Goal: Task Accomplishment & Management: Manage account settings

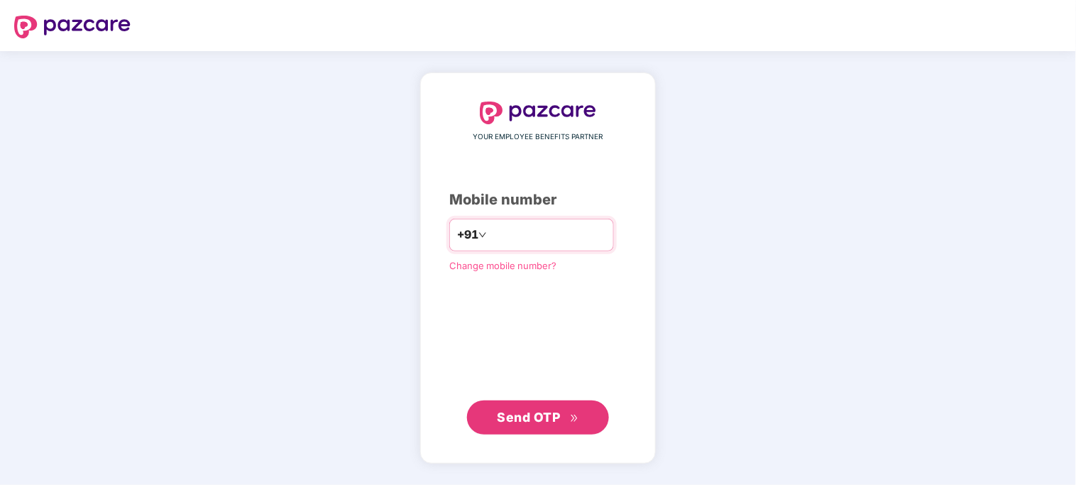
type input "**********"
click at [540, 417] on span "Send OTP" at bounding box center [529, 416] width 63 height 15
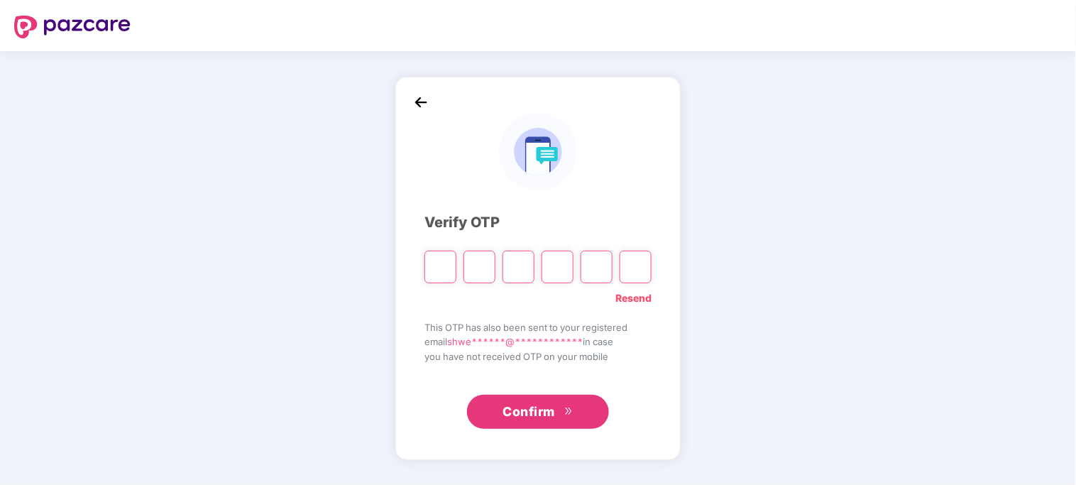
click at [999, 235] on div "**********" at bounding box center [538, 268] width 1076 height 434
click at [421, 273] on div "**********" at bounding box center [537, 268] width 285 height 383
click at [445, 266] on input "Please enter verification code. Digit 1" at bounding box center [440, 267] width 32 height 33
paste input "*"
type input "*"
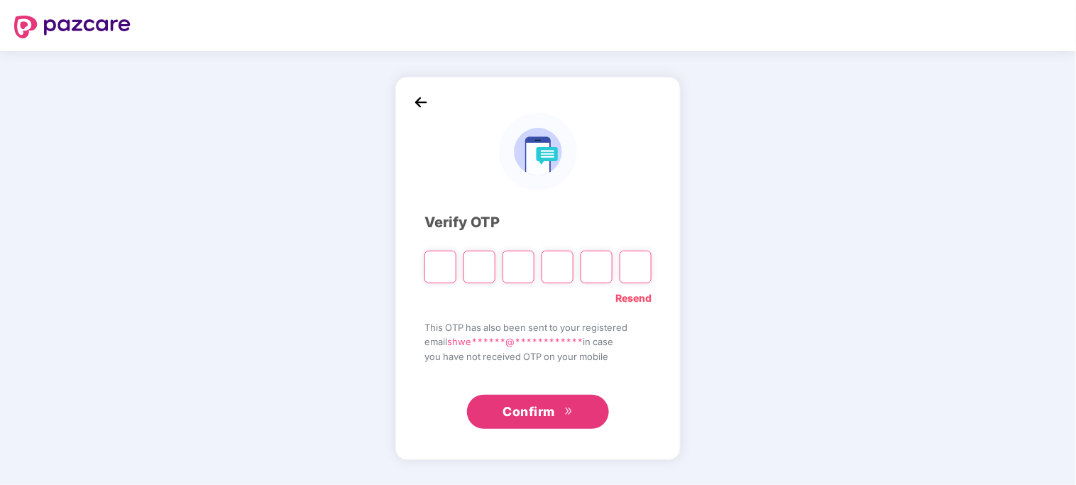
type input "*"
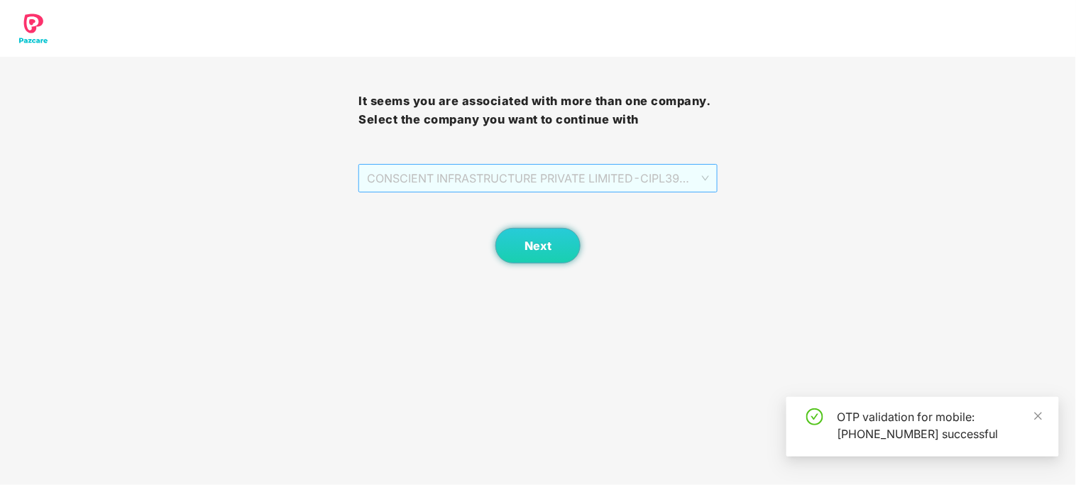
click at [417, 189] on span "CONSCIENT INFRASTRUCTURE PRIVATE LIMITED - CIPL394 - ADMIN" at bounding box center [537, 178] width 341 height 27
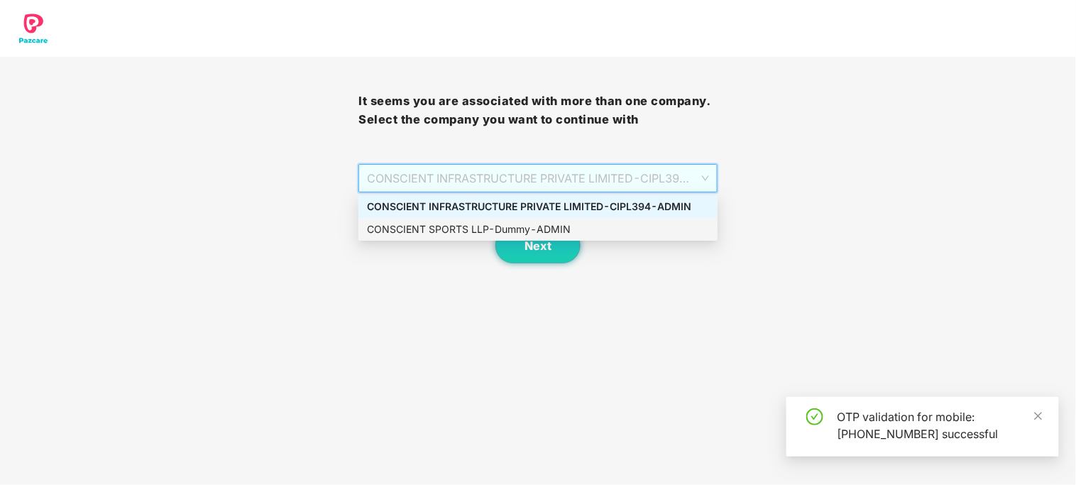
click at [412, 231] on div "CONSCIENT SPORTS LLP - Dummy - ADMIN" at bounding box center [538, 229] width 342 height 16
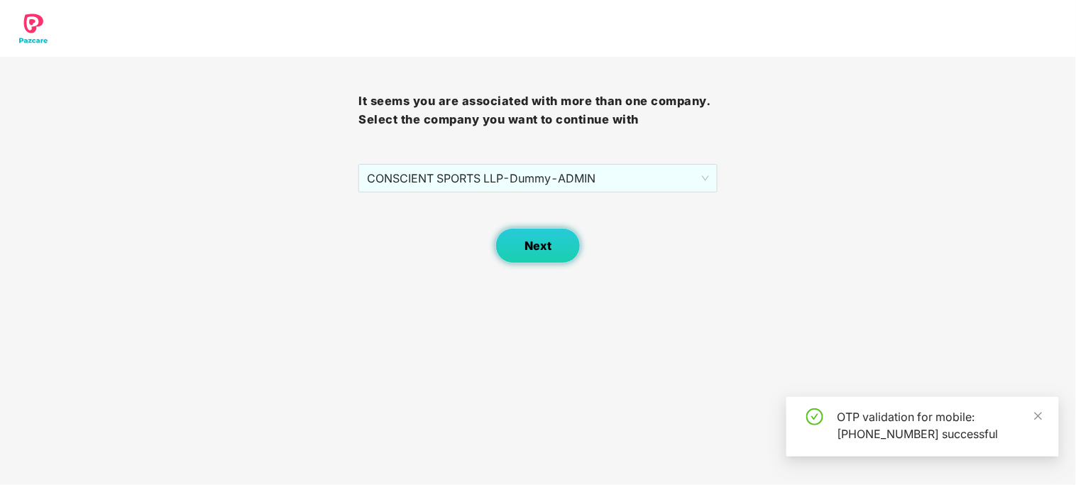
click at [534, 248] on span "Next" at bounding box center [538, 245] width 27 height 13
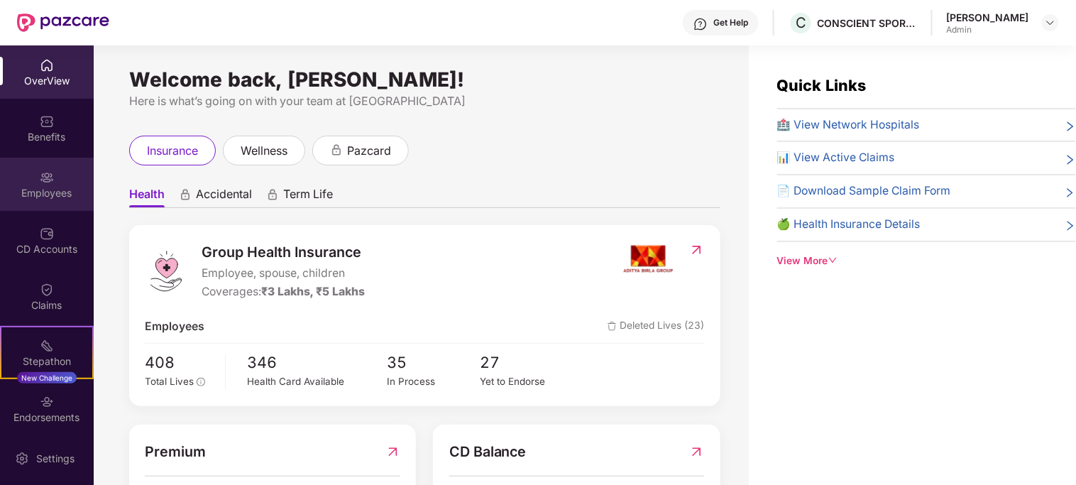
click at [65, 182] on div "Employees" at bounding box center [47, 184] width 94 height 53
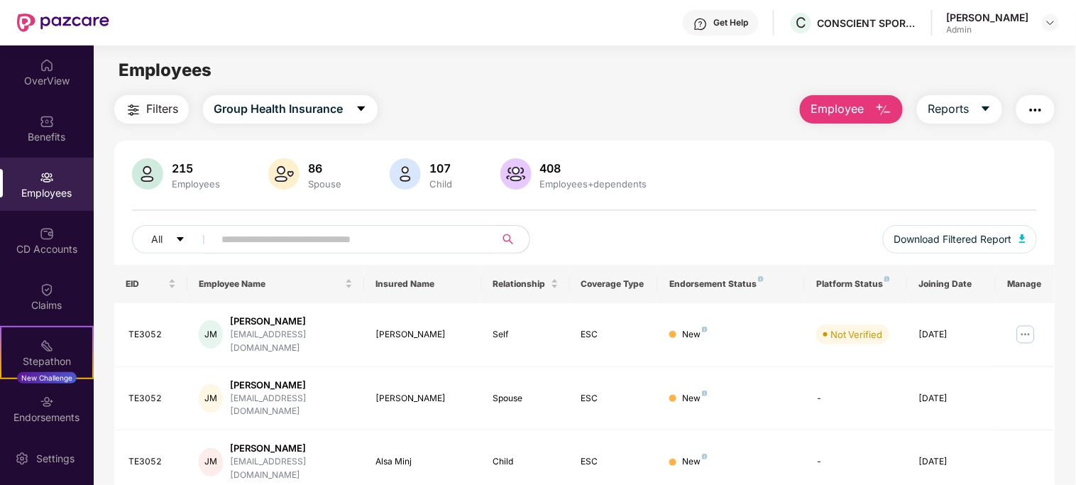
click at [353, 248] on input "text" at bounding box center [348, 239] width 255 height 21
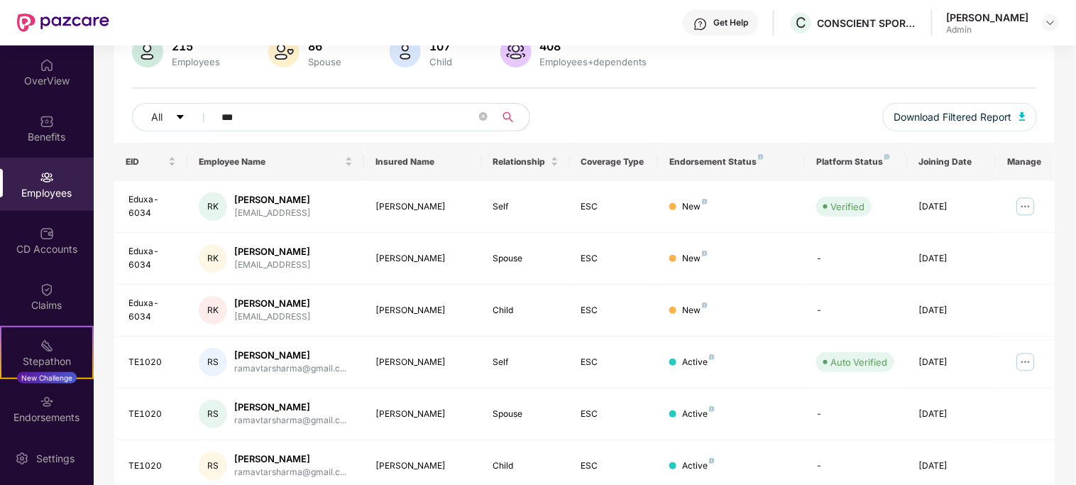
scroll to position [143, 0]
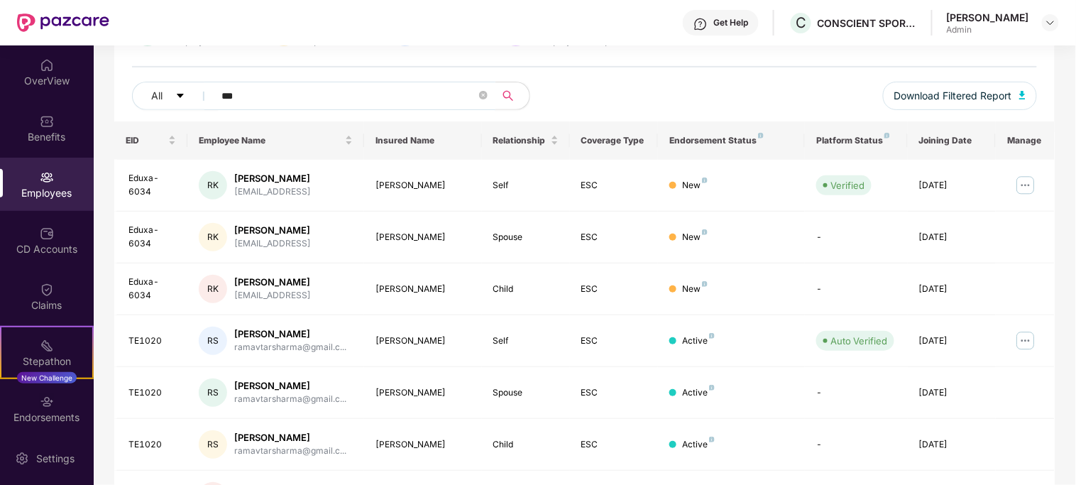
type input "***"
click at [1012, 23] on div "[PERSON_NAME]" at bounding box center [988, 17] width 82 height 13
click at [1055, 20] on img at bounding box center [1050, 22] width 11 height 11
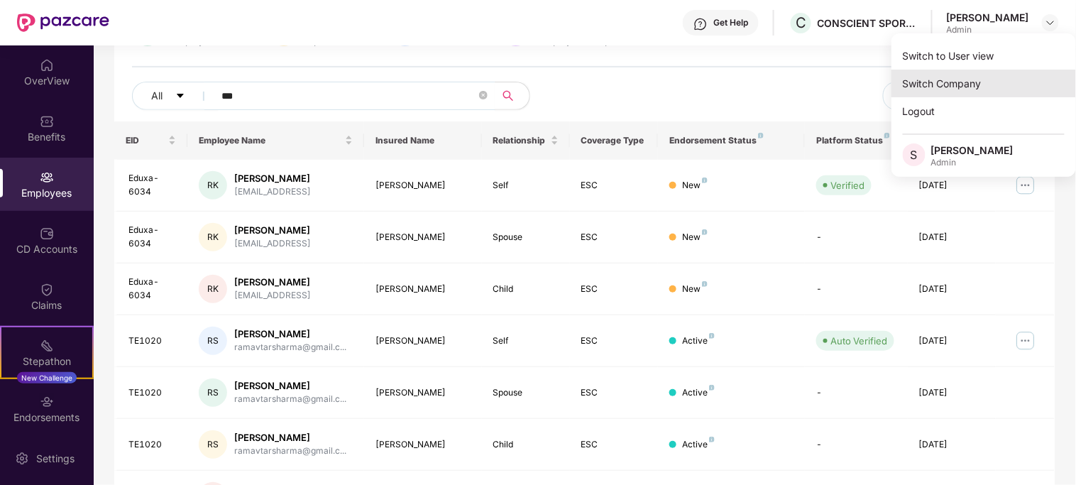
click at [938, 87] on div "Switch Company" at bounding box center [984, 84] width 185 height 28
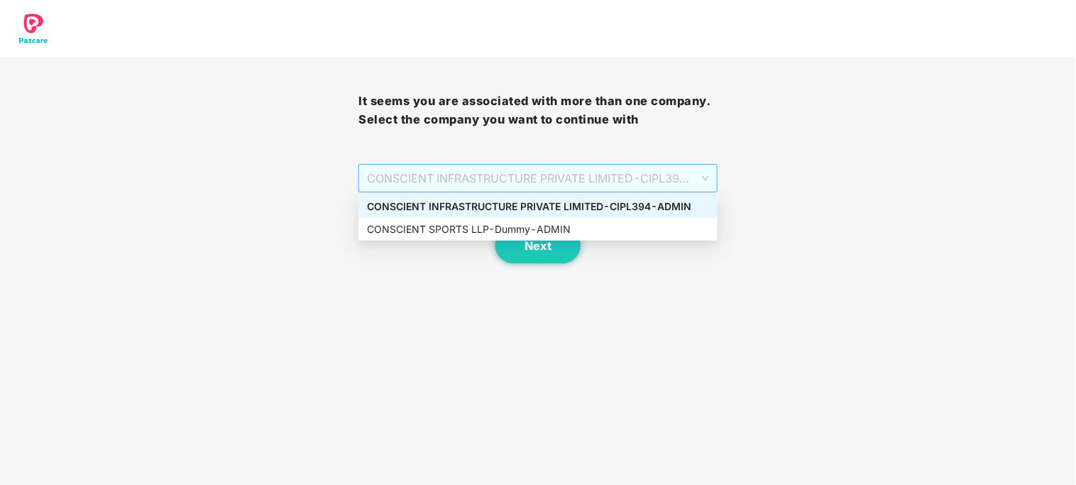
click at [495, 171] on span "CONSCIENT INFRASTRUCTURE PRIVATE LIMITED - CIPL394 - ADMIN" at bounding box center [537, 178] width 341 height 27
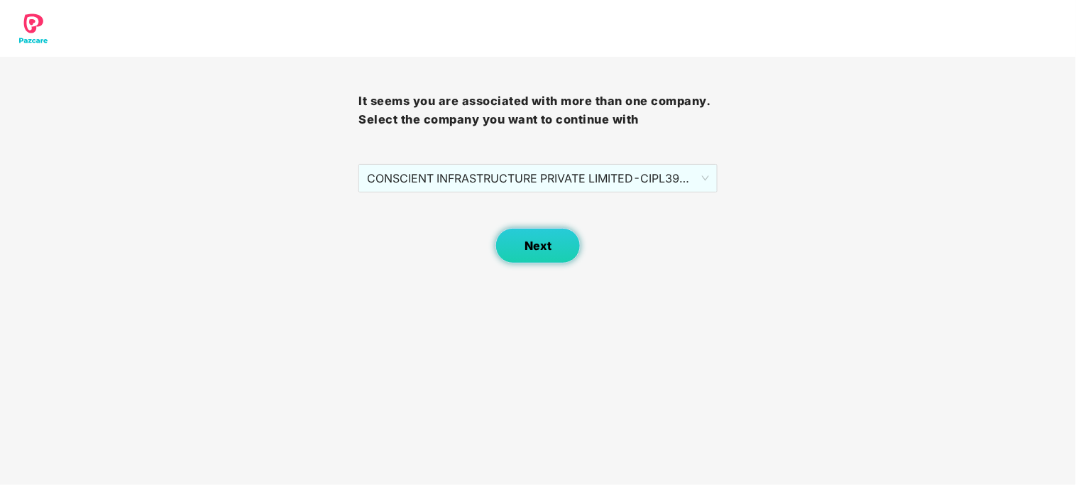
click at [522, 234] on button "Next" at bounding box center [537, 245] width 85 height 35
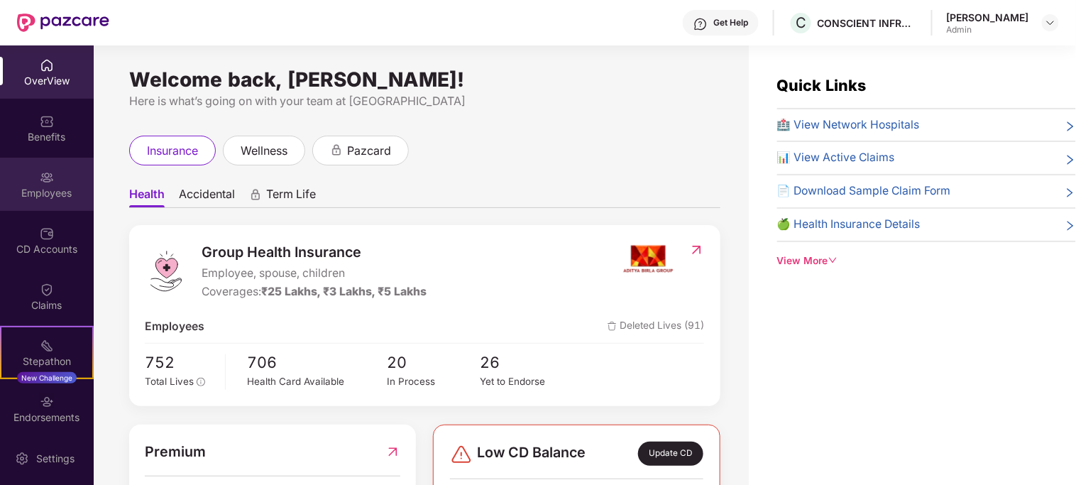
click at [38, 196] on div "Employees" at bounding box center [47, 193] width 94 height 14
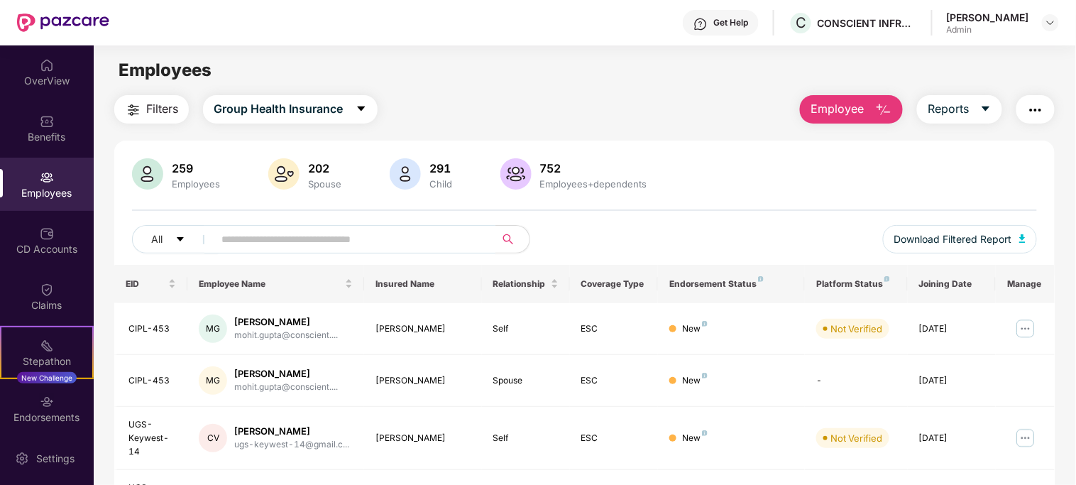
click at [246, 244] on input "text" at bounding box center [348, 239] width 255 height 21
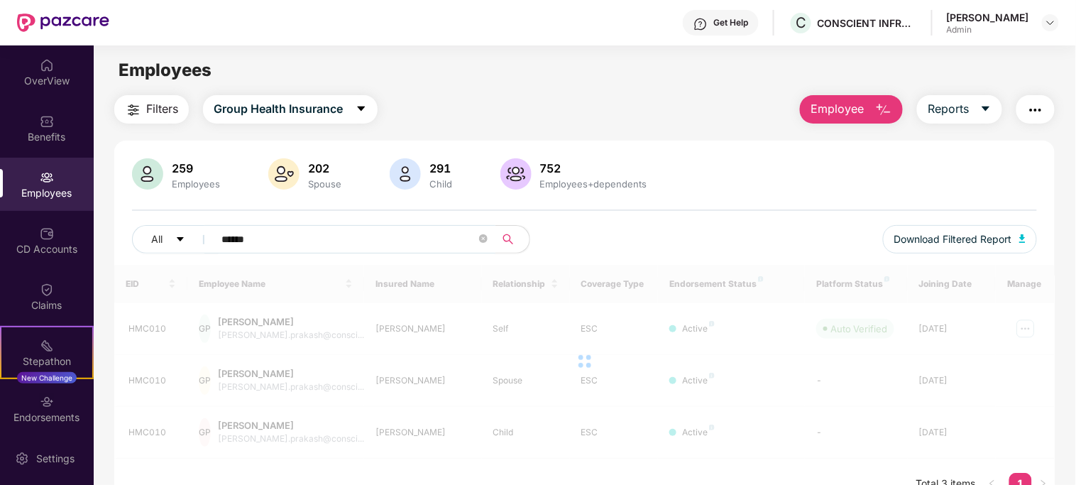
type input "******"
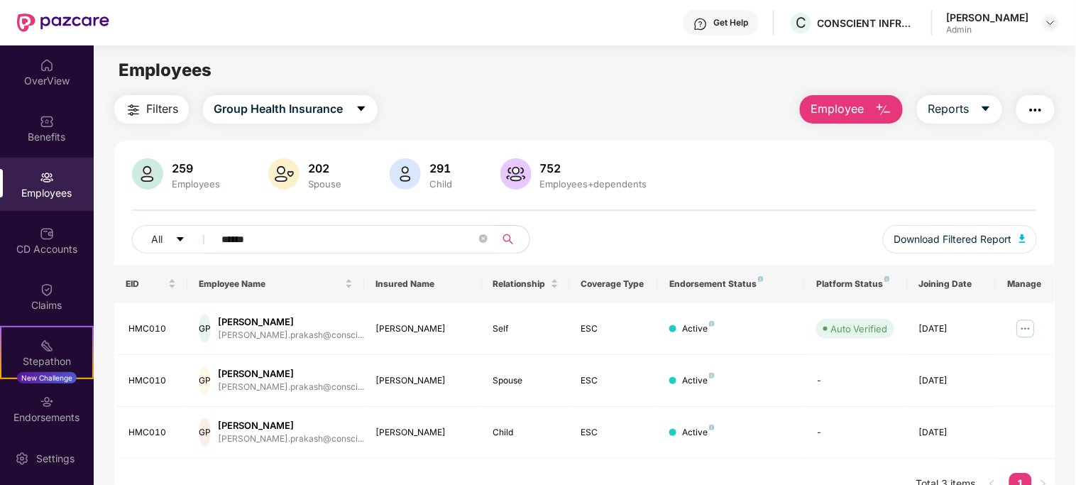
click at [337, 322] on div "[PERSON_NAME]" at bounding box center [291, 321] width 146 height 13
click at [337, 325] on div "[PERSON_NAME]" at bounding box center [291, 321] width 146 height 13
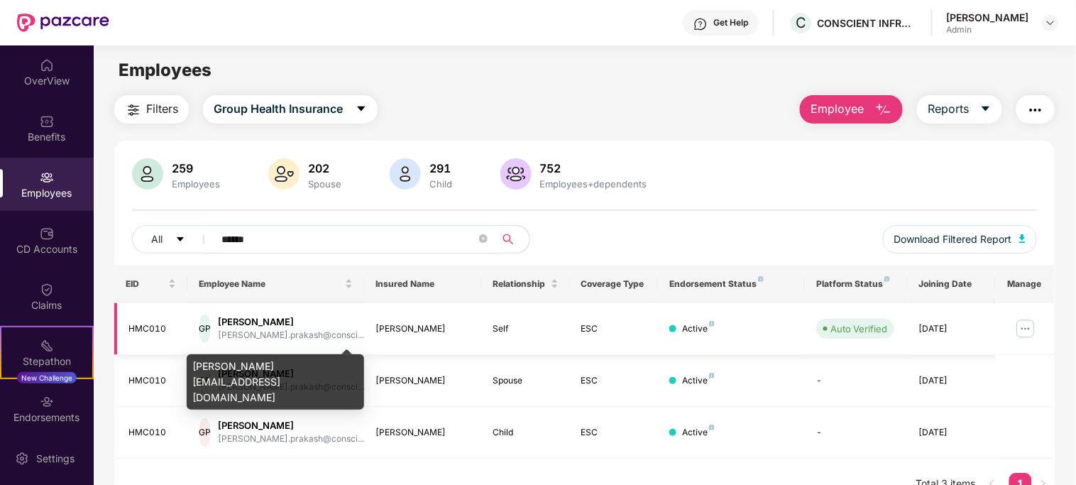
drag, startPoint x: 314, startPoint y: 341, endPoint x: 648, endPoint y: 329, distance: 333.8
click at [648, 329] on td "ESC" at bounding box center [614, 329] width 88 height 52
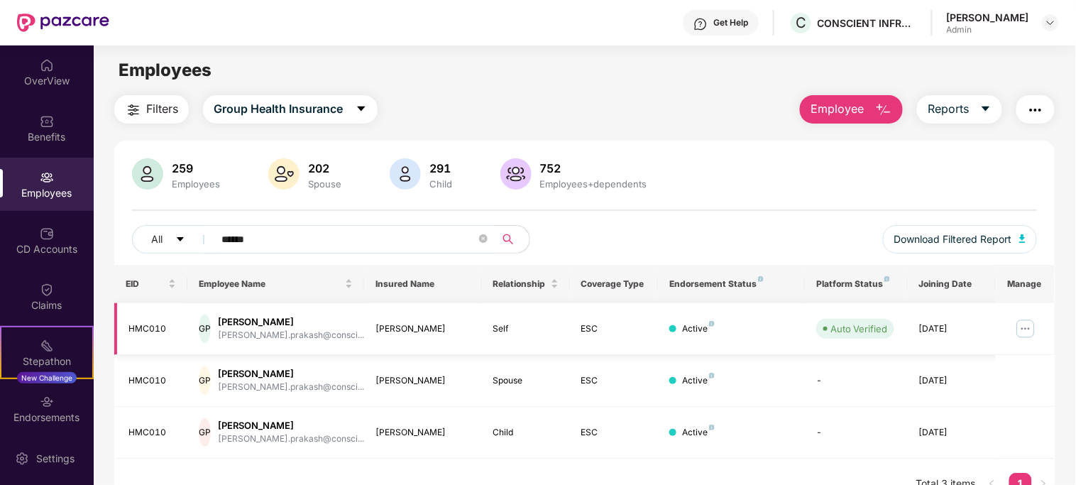
drag, startPoint x: 648, startPoint y: 329, endPoint x: 1040, endPoint y: 331, distance: 391.8
click at [1040, 331] on td at bounding box center [1025, 329] width 59 height 52
click at [1022, 329] on img at bounding box center [1025, 328] width 23 height 23
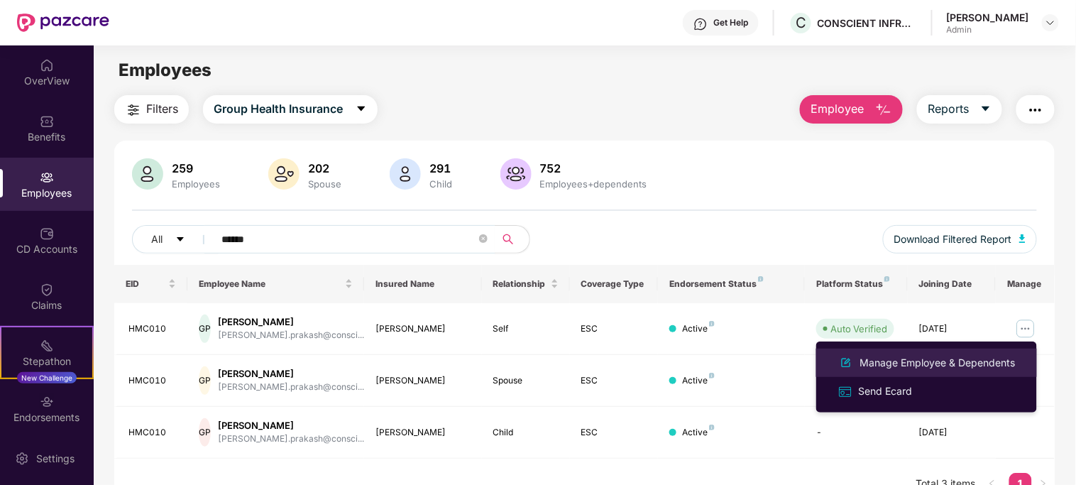
click at [888, 372] on li "Manage Employee & Dependents" at bounding box center [926, 363] width 221 height 28
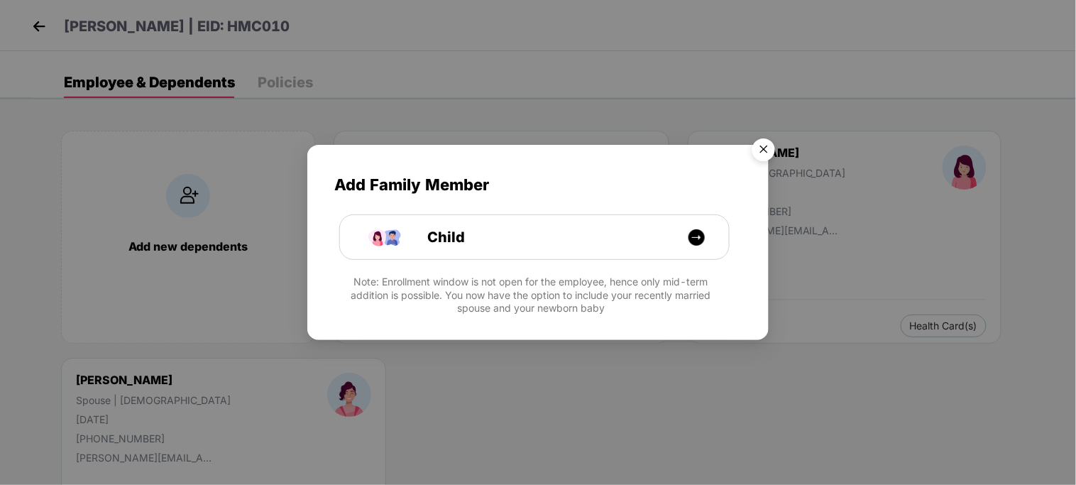
click at [768, 140] on img "Close" at bounding box center [764, 152] width 40 height 40
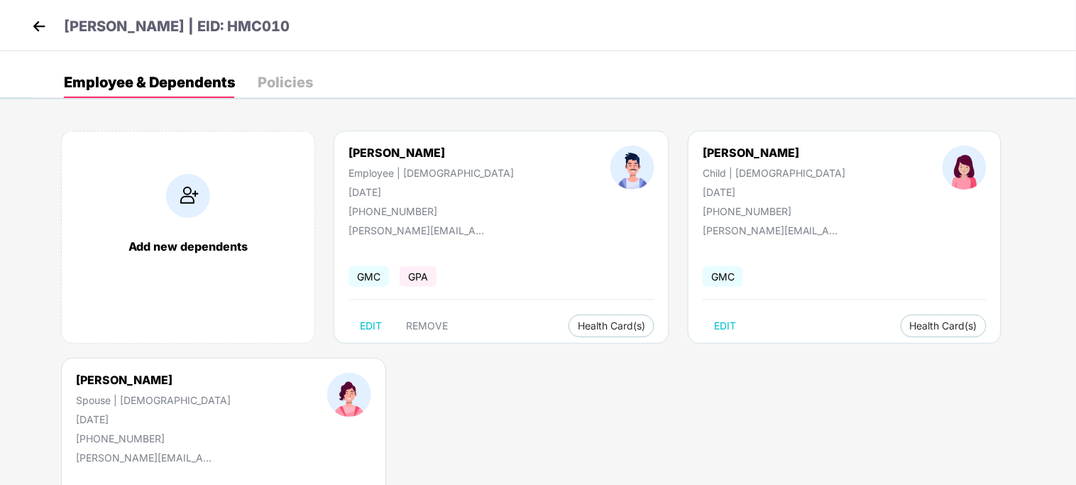
click at [274, 70] on div "Policies" at bounding box center [285, 82] width 55 height 31
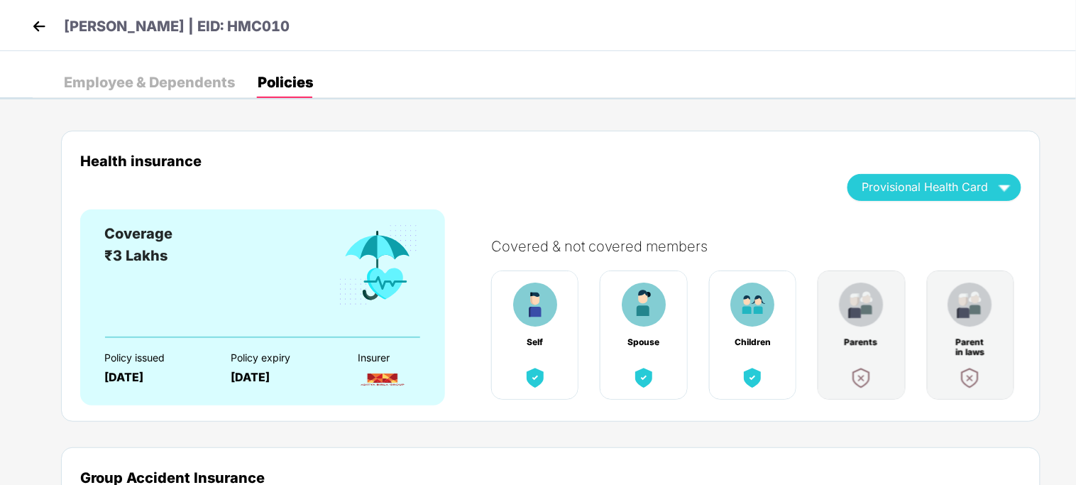
click at [160, 75] on div "Employee & Dependents" at bounding box center [149, 82] width 171 height 14
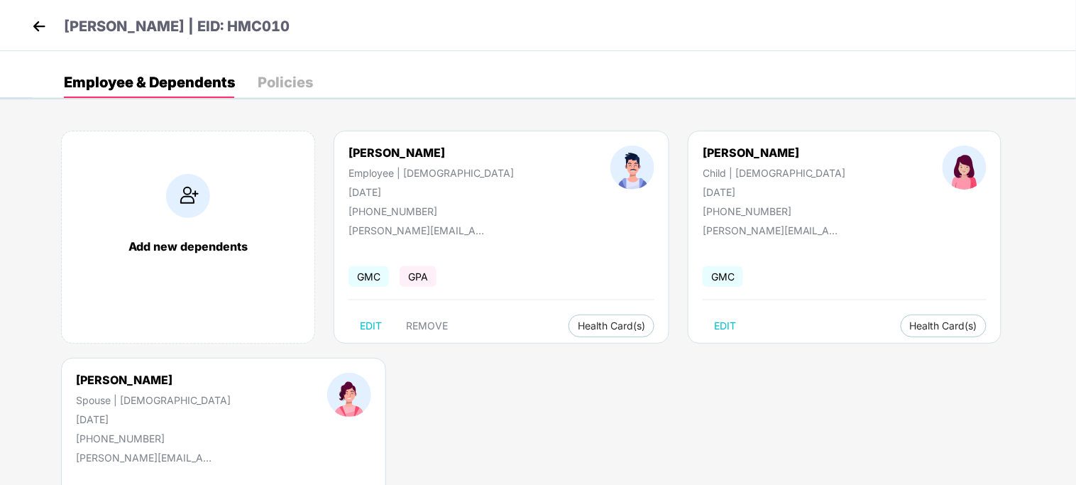
click at [57, 29] on header "[PERSON_NAME] | EID: HMC010" at bounding box center [158, 29] width 261 height 26
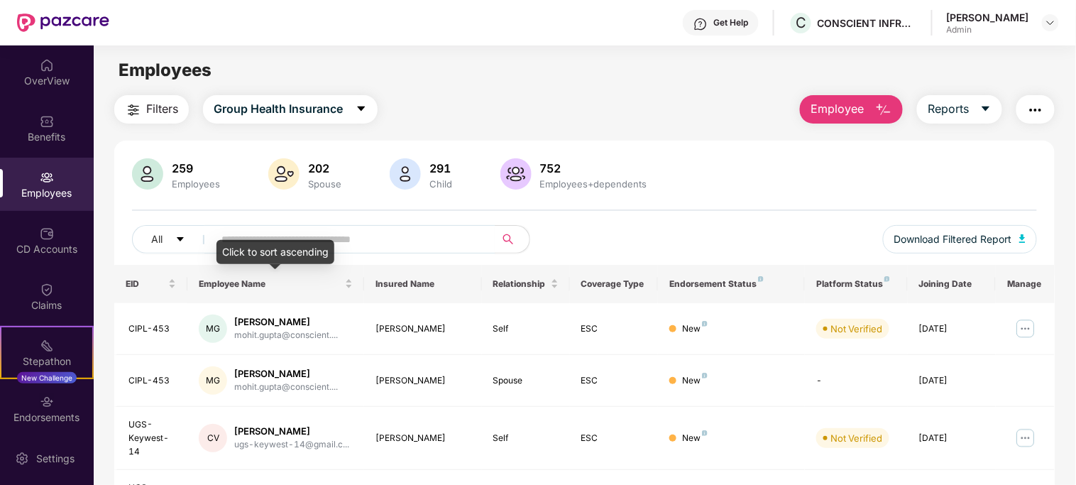
click at [238, 247] on div "Click to sort ascending" at bounding box center [275, 252] width 118 height 24
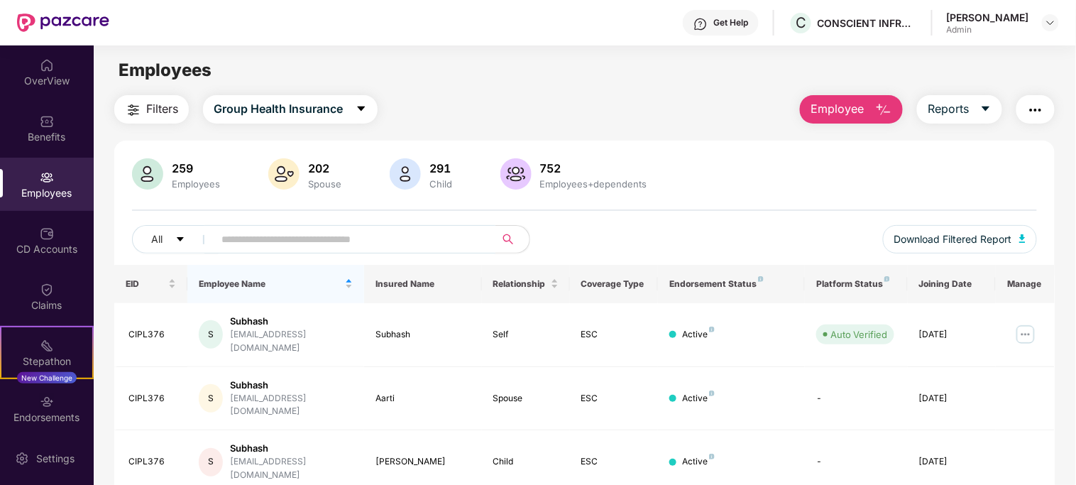
click at [392, 249] on input "text" at bounding box center [348, 239] width 255 height 21
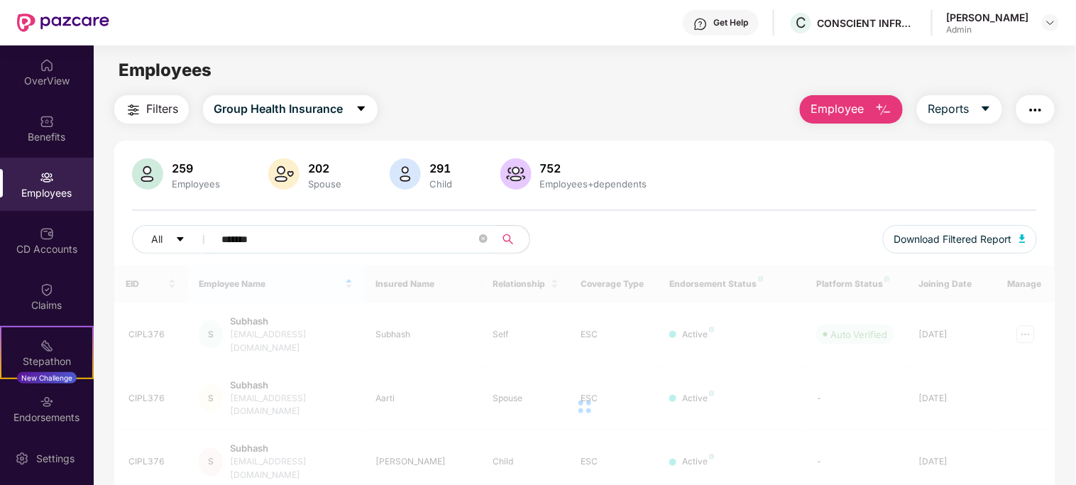
click at [512, 275] on div at bounding box center [584, 407] width 941 height 284
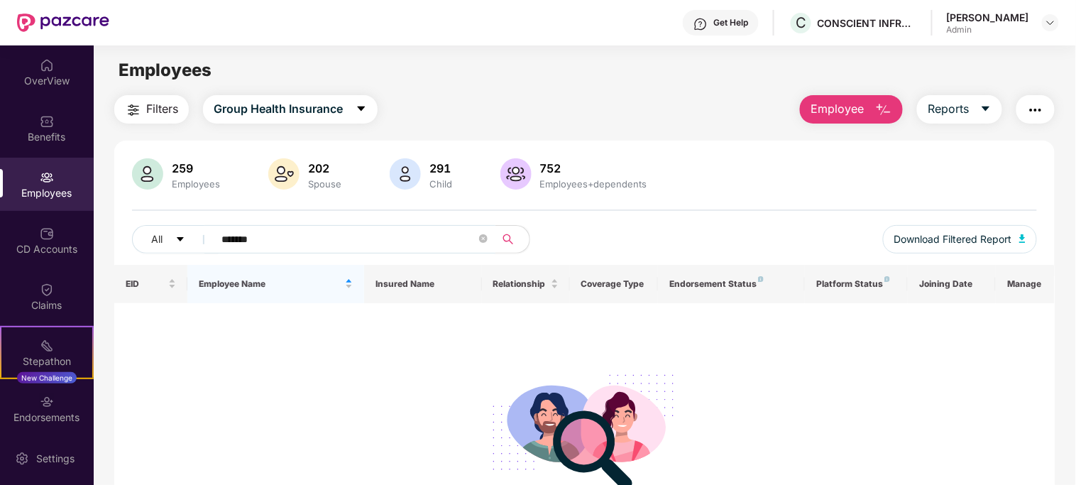
click at [336, 238] on input "*******" at bounding box center [348, 239] width 255 height 21
type input "*****"
click at [486, 241] on icon "close-circle" at bounding box center [483, 238] width 9 height 9
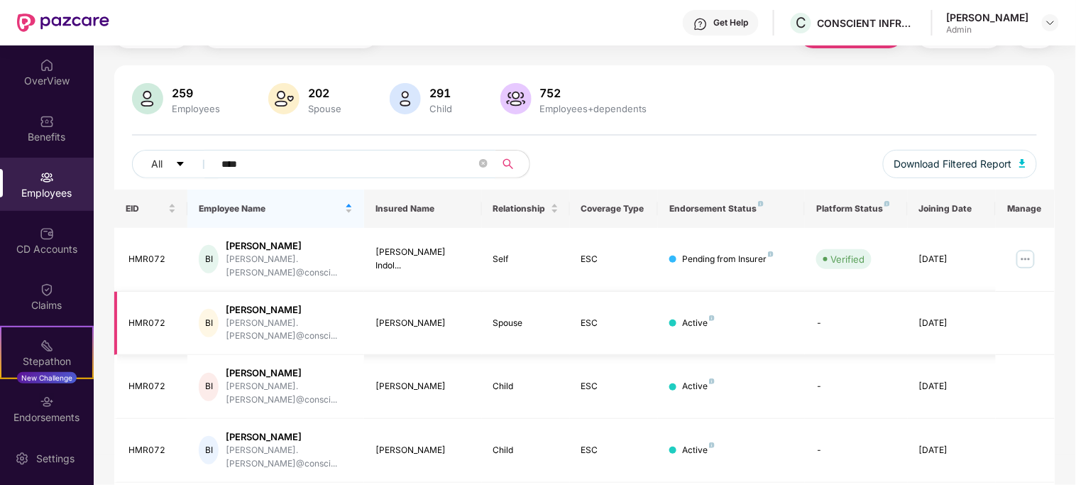
scroll to position [76, 0]
type input "****"
